Goal: Transaction & Acquisition: Purchase product/service

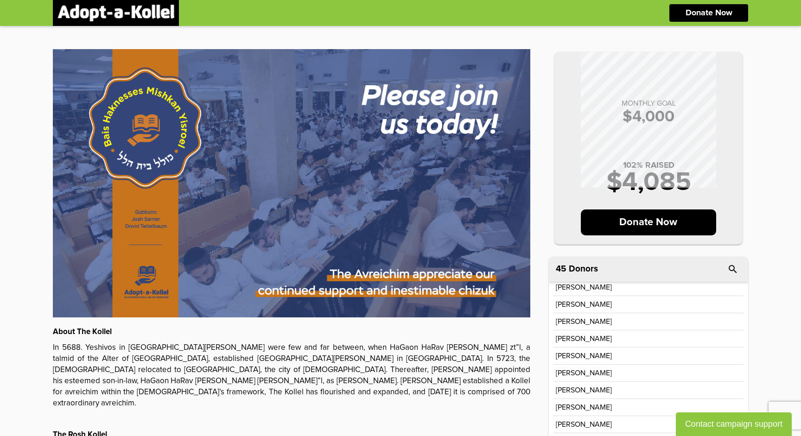
scroll to position [175, 0]
click at [644, 223] on p "Donate Now" at bounding box center [649, 223] width 136 height 26
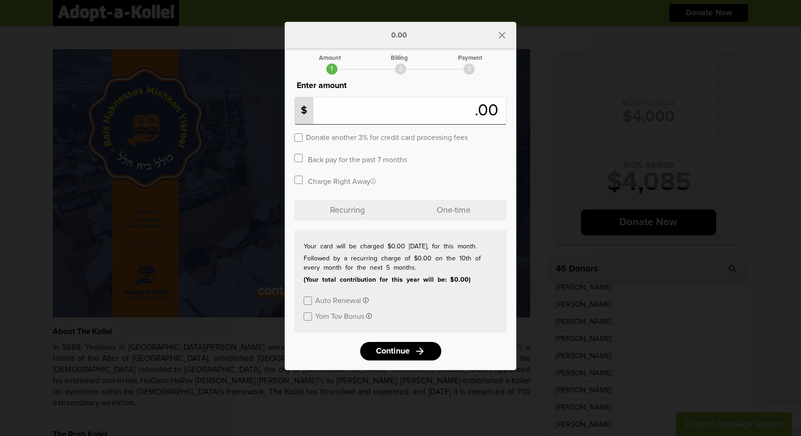
click at [503, 34] on icon "close" at bounding box center [502, 35] width 11 height 11
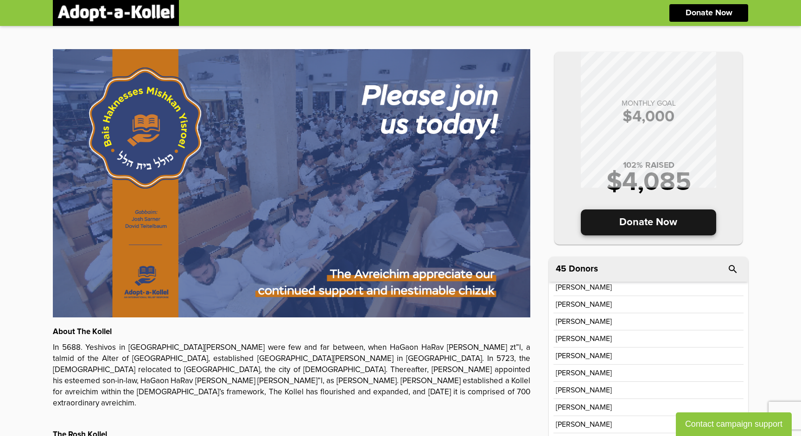
click at [629, 229] on p "Donate Now" at bounding box center [649, 223] width 136 height 26
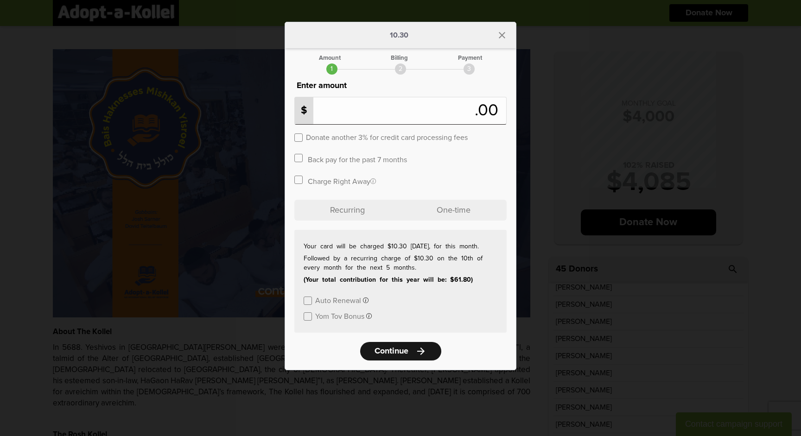
type input "**"
click at [404, 348] on span "Continue" at bounding box center [392, 351] width 34 height 8
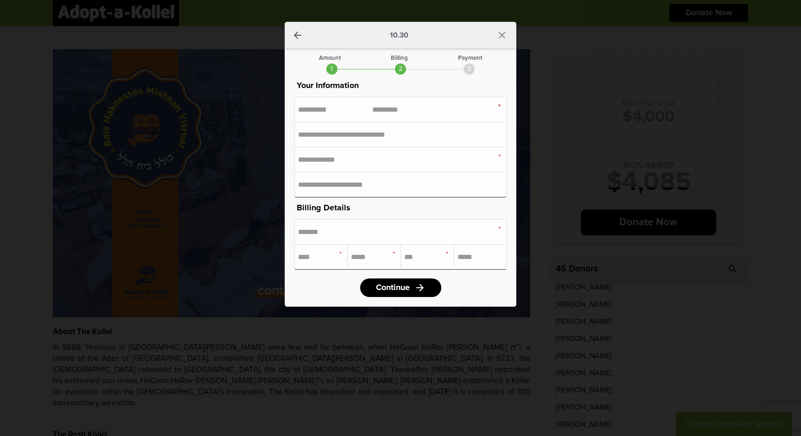
click at [502, 37] on icon "close" at bounding box center [502, 35] width 11 height 11
